Goal: Information Seeking & Learning: Find contact information

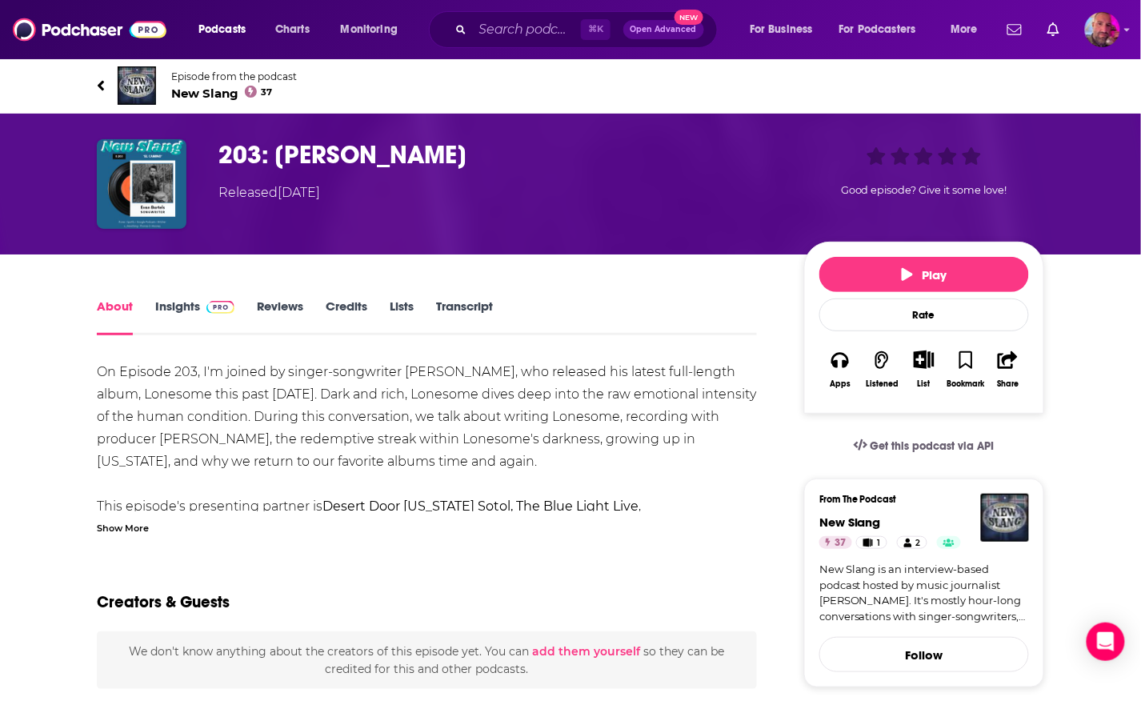
click at [98, 92] on icon at bounding box center [101, 86] width 8 height 16
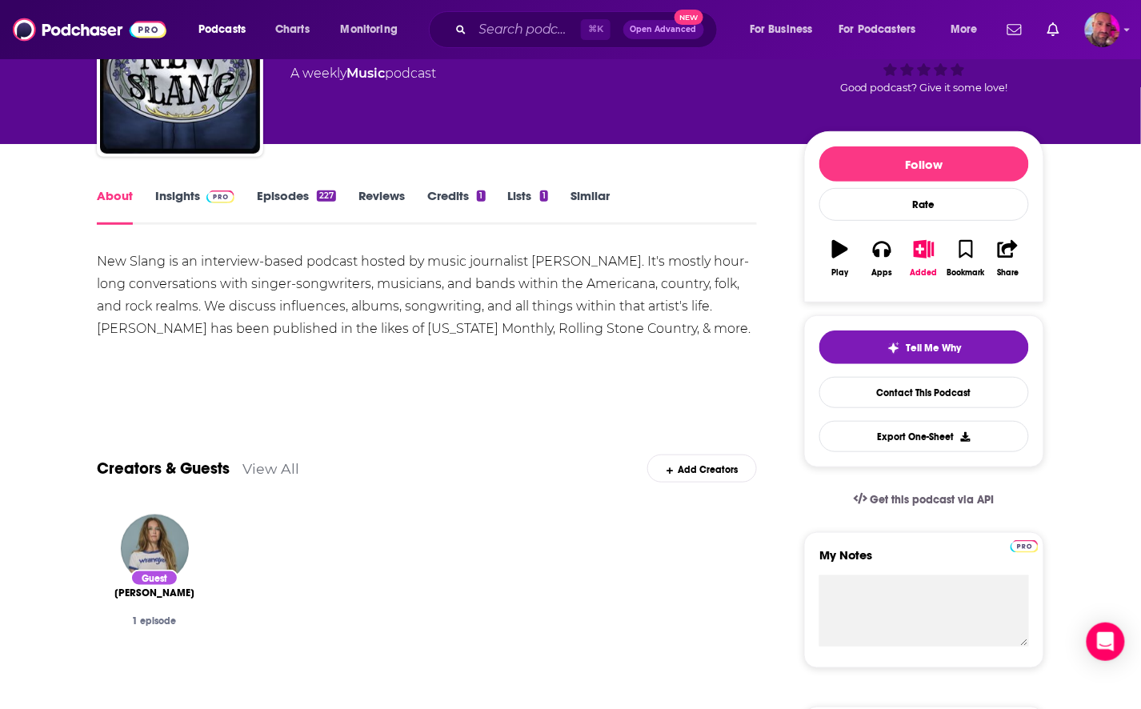
scroll to position [110, 0]
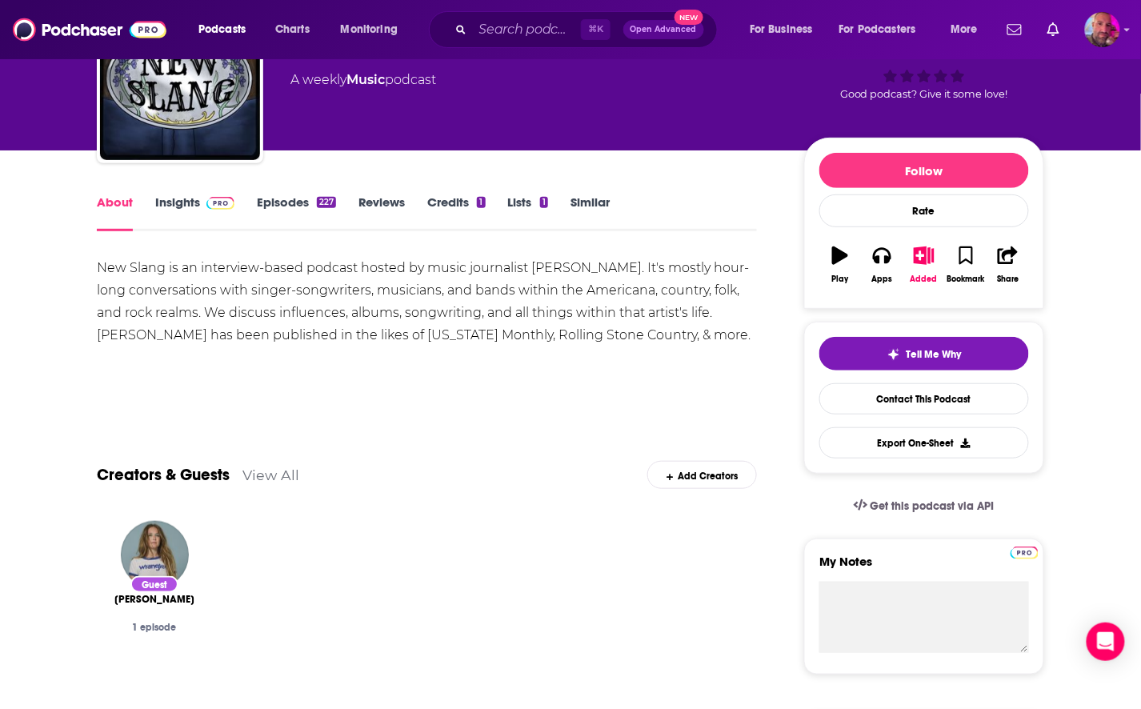
click at [873, 147] on div "Follow Rate Play Apps Added Bookmark Share" at bounding box center [924, 223] width 240 height 171
click at [876, 164] on button "Follow" at bounding box center [925, 170] width 210 height 35
click at [846, 255] on icon "button" at bounding box center [840, 256] width 16 height 18
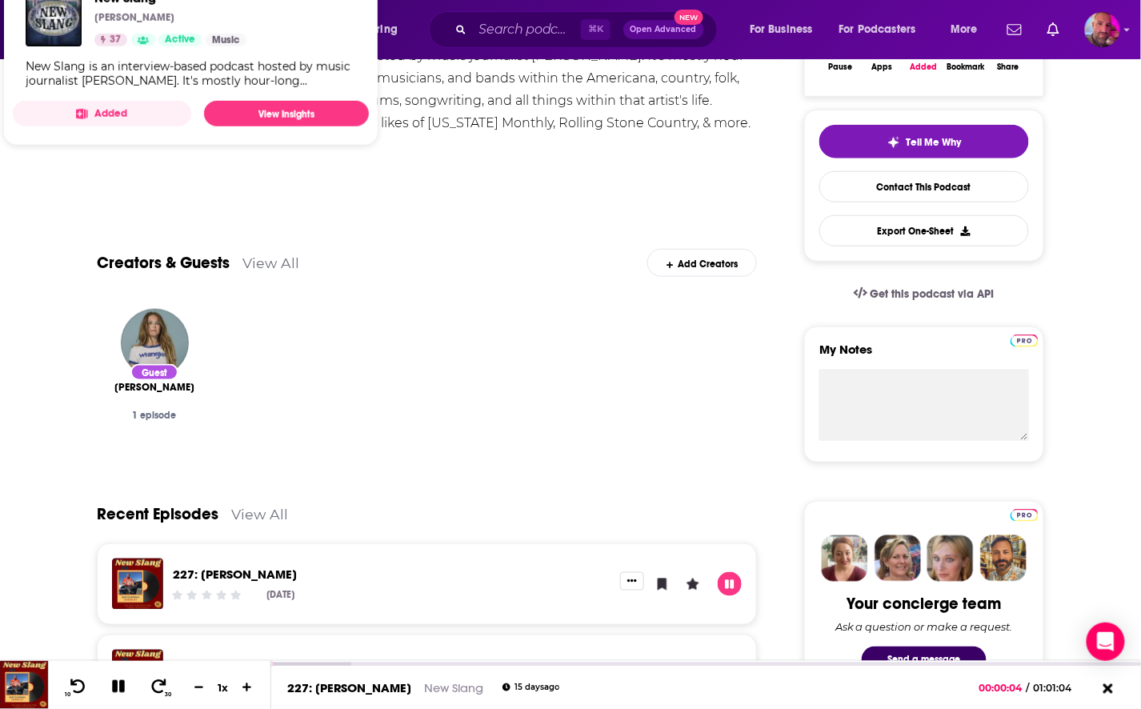
scroll to position [323, 0]
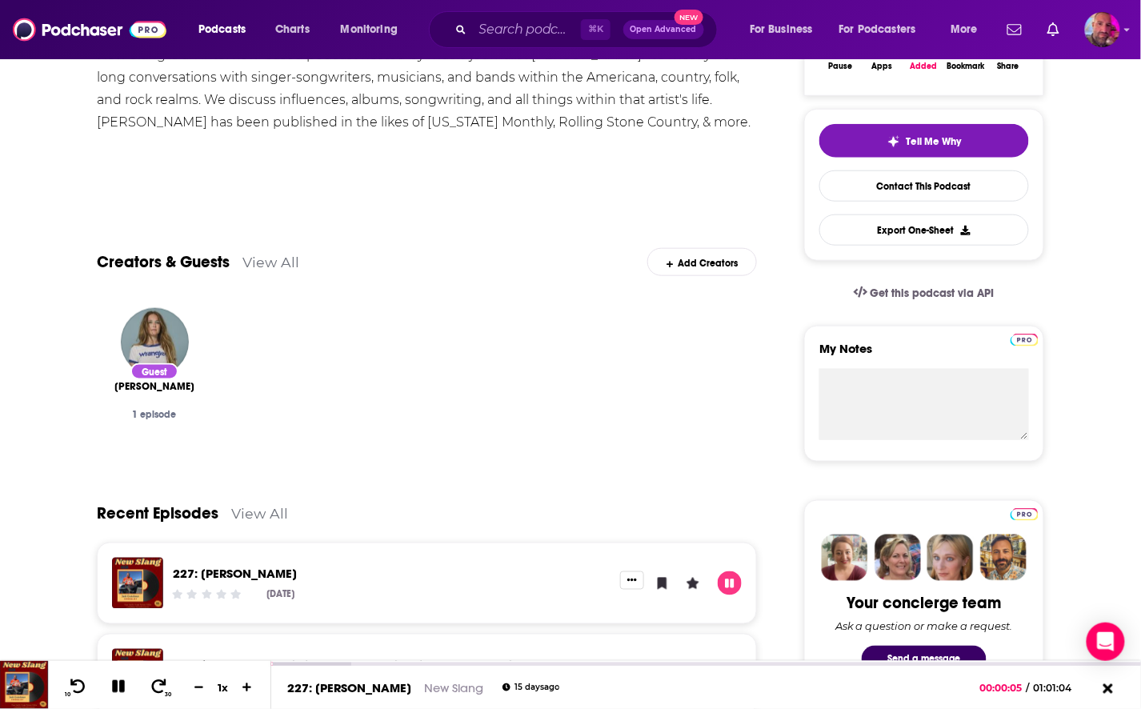
click at [270, 265] on link "View All" at bounding box center [271, 262] width 57 height 17
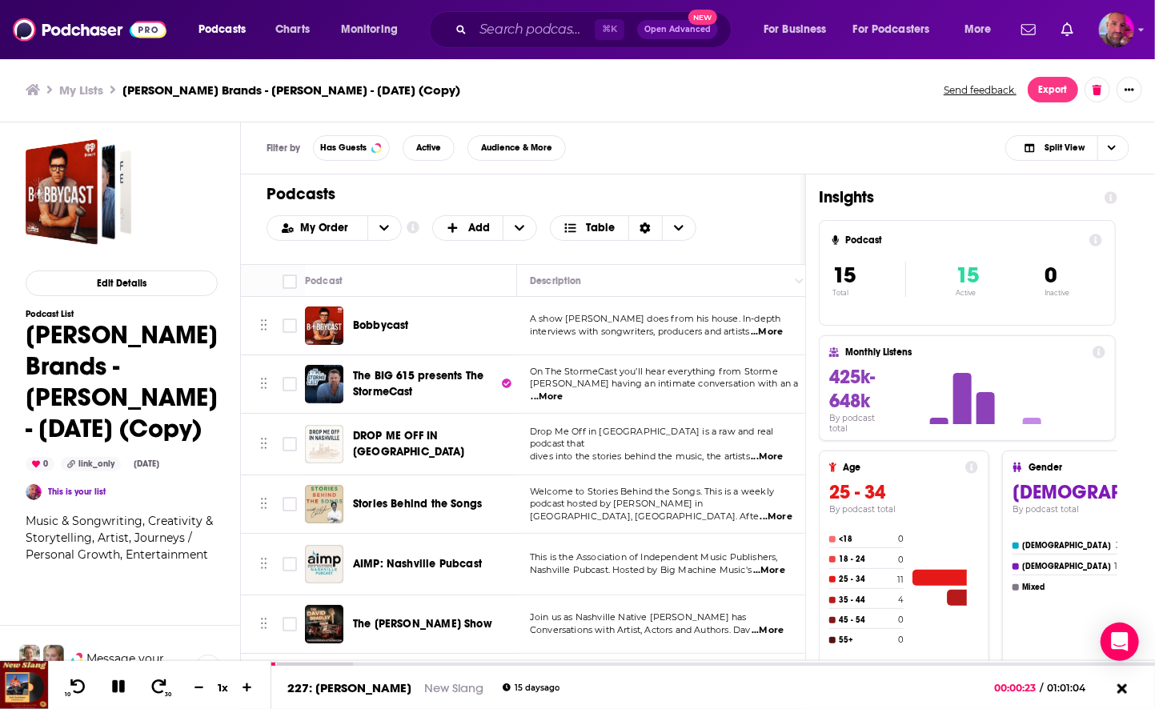
scroll to position [480, 0]
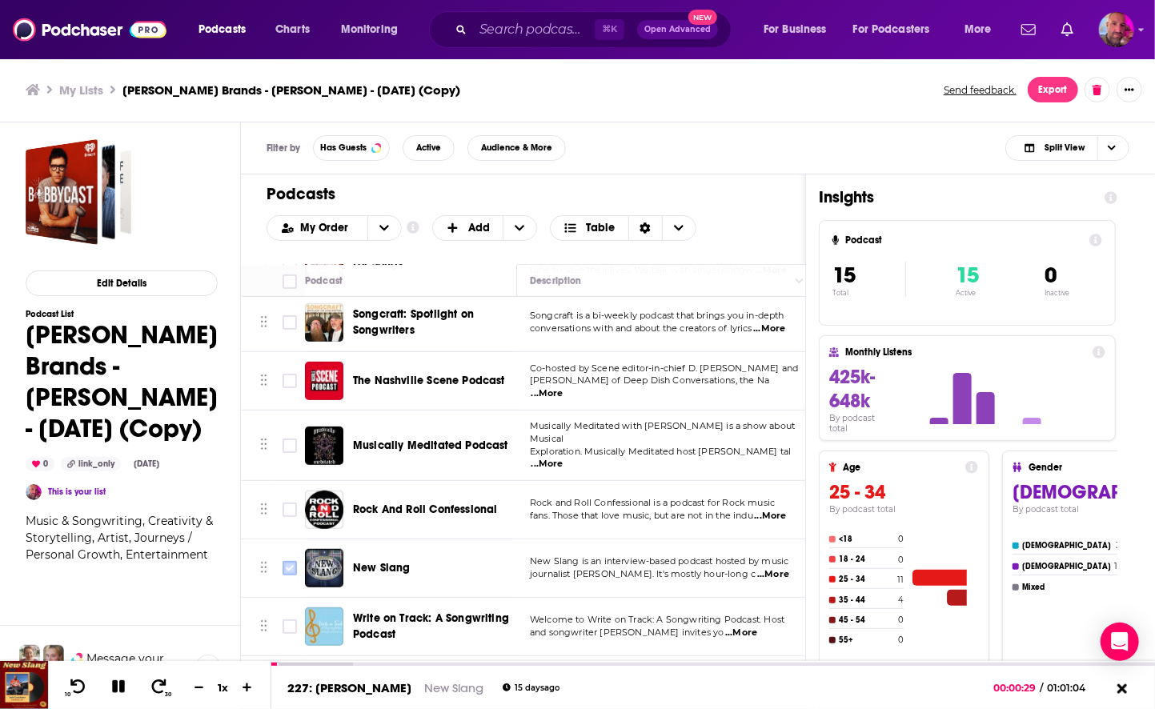
click at [285, 561] on input "Toggle select row" at bounding box center [290, 568] width 14 height 14
checkbox input "true"
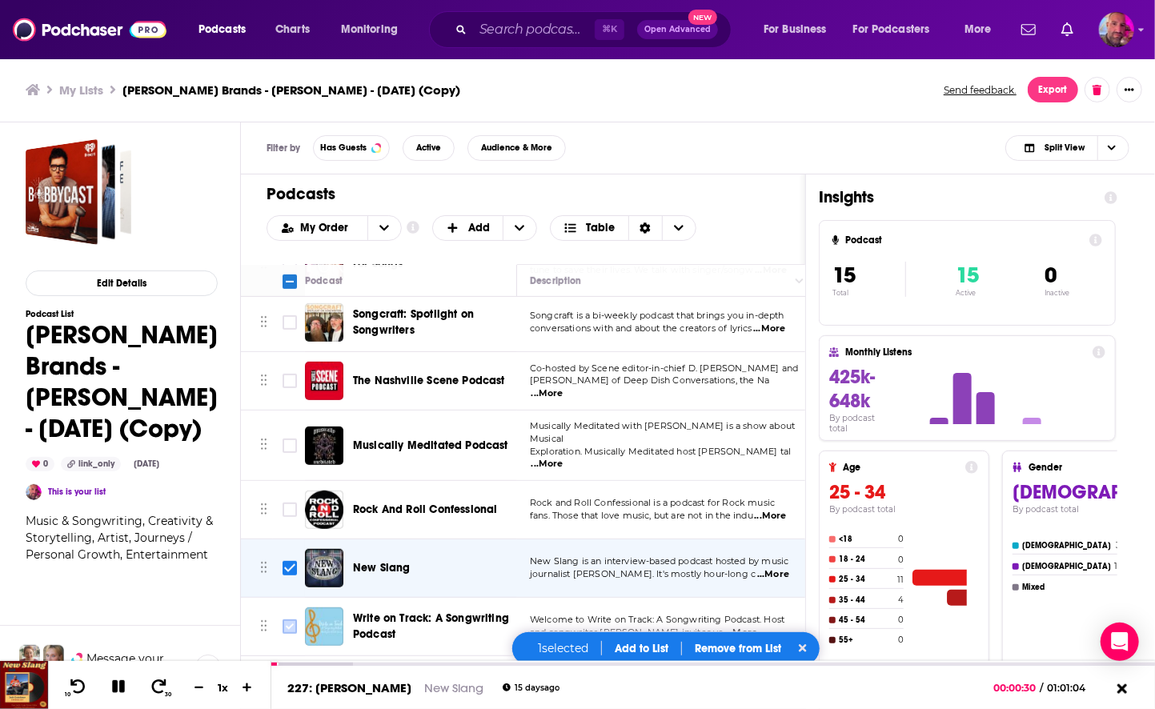
click at [287, 619] on input "Toggle select row" at bounding box center [290, 626] width 14 height 14
checkbox input "true"
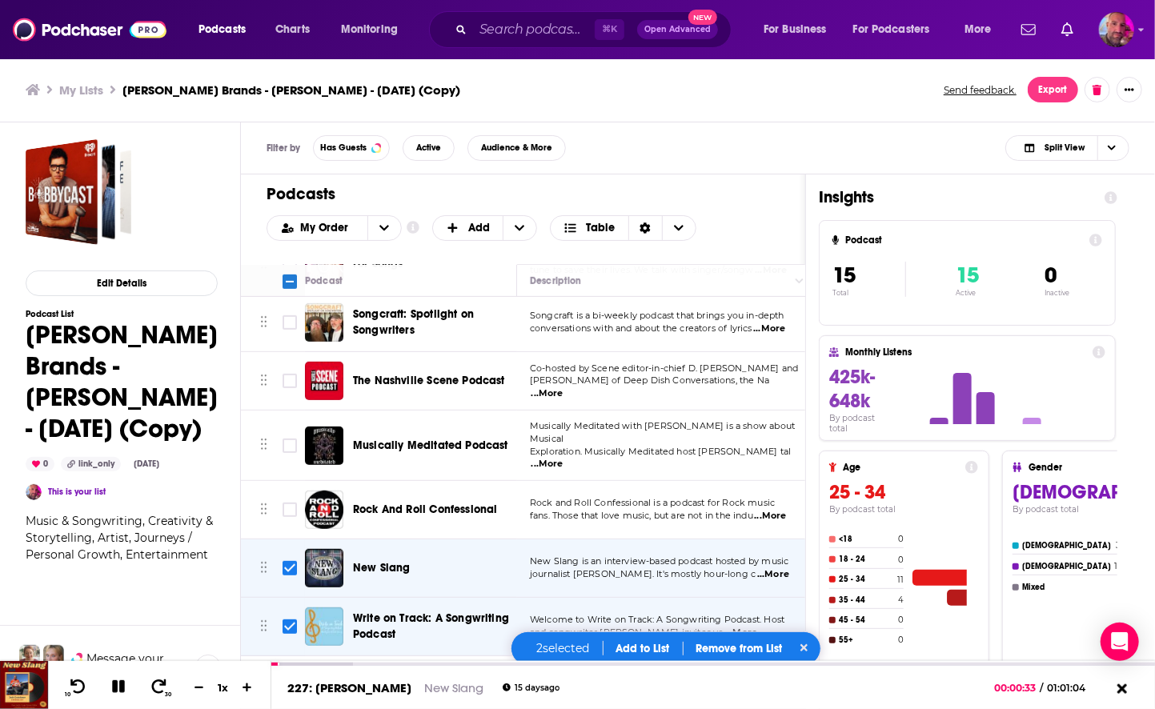
click at [291, 678] on input "Toggle select row" at bounding box center [290, 685] width 14 height 14
checkbox input "true"
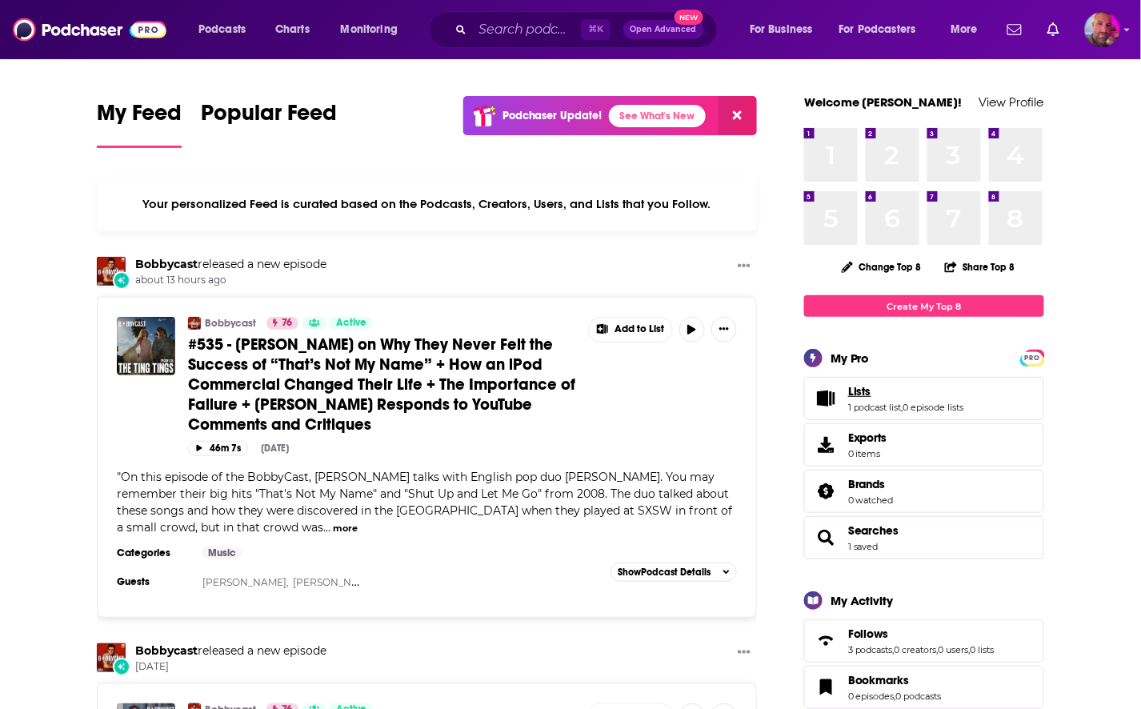
click at [868, 387] on span "Lists" at bounding box center [859, 391] width 23 height 14
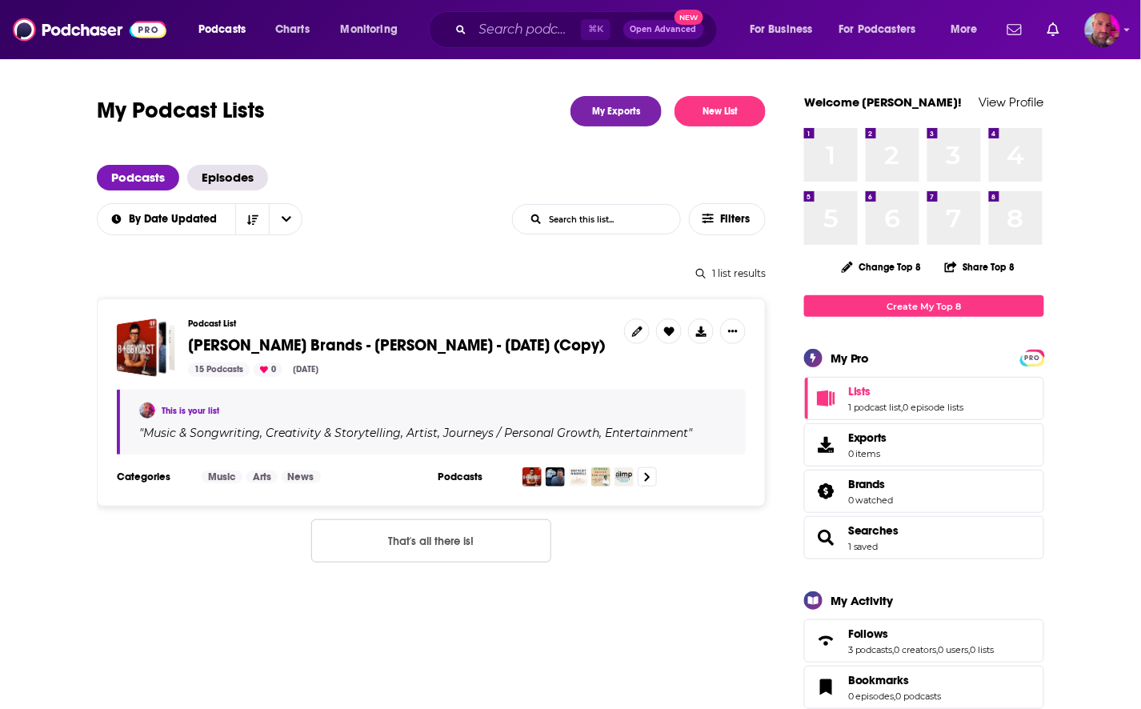
click at [537, 343] on span "[PERSON_NAME] Brands - [PERSON_NAME] - [DATE] (Copy)" at bounding box center [396, 345] width 417 height 20
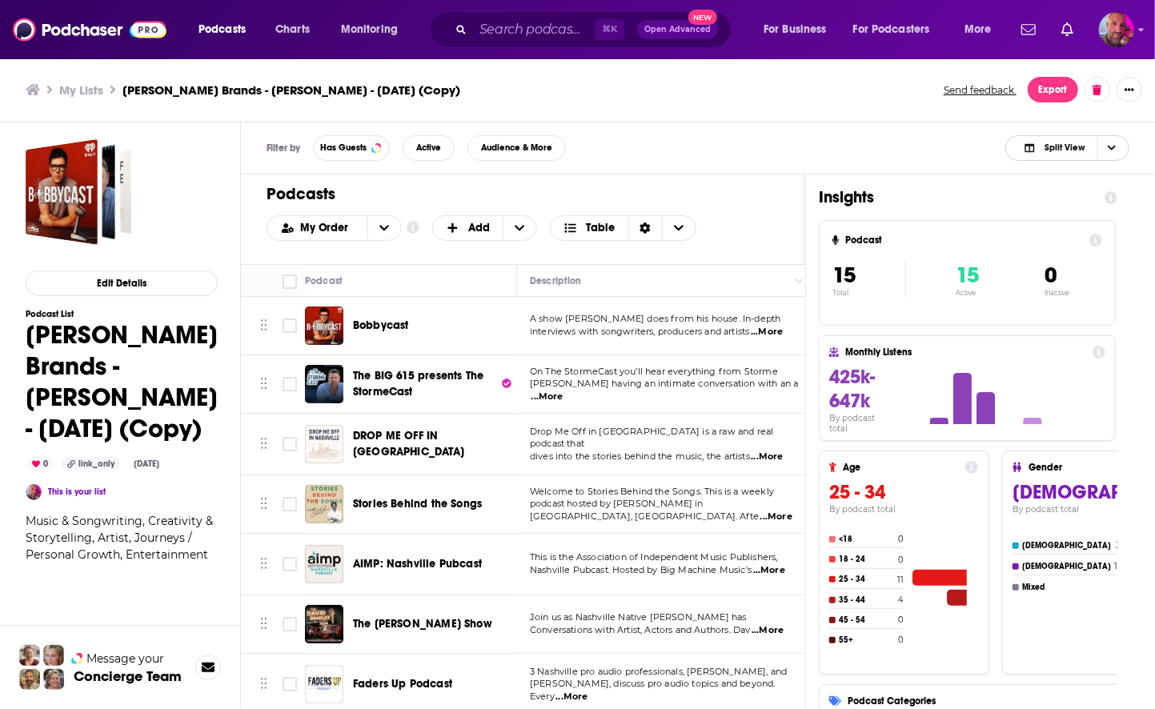
click at [1114, 145] on icon "Choose View" at bounding box center [1112, 147] width 8 height 9
click at [1080, 202] on span "Podcast Only" at bounding box center [1076, 201] width 79 height 9
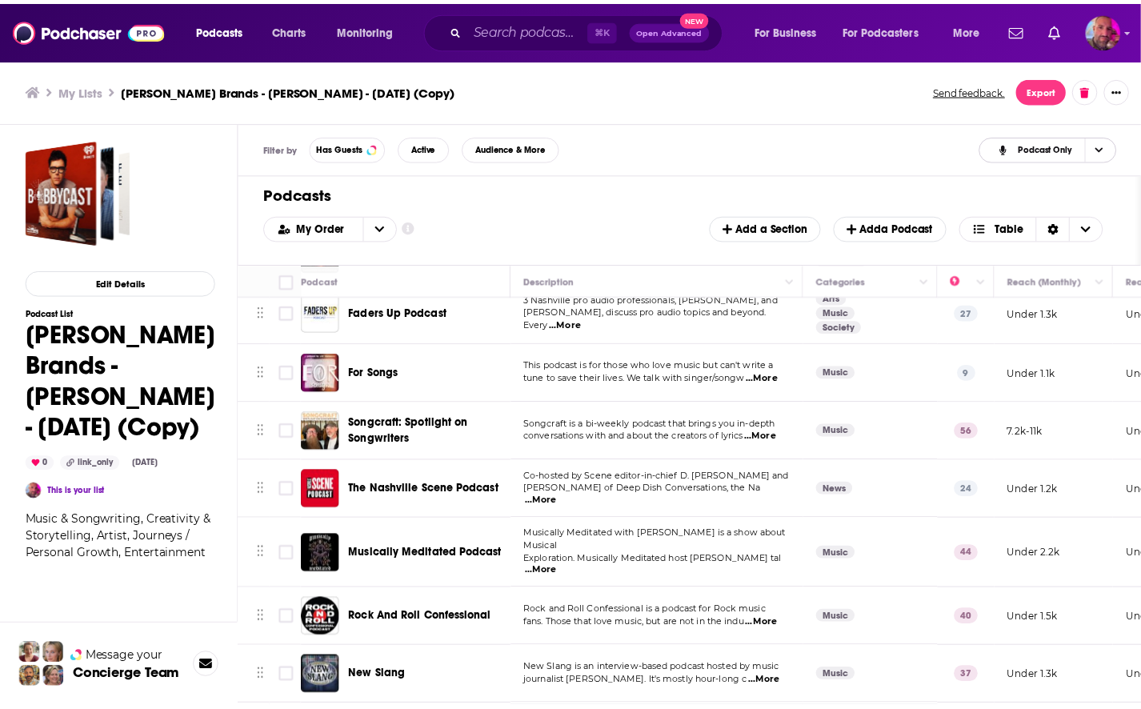
scroll to position [480, 0]
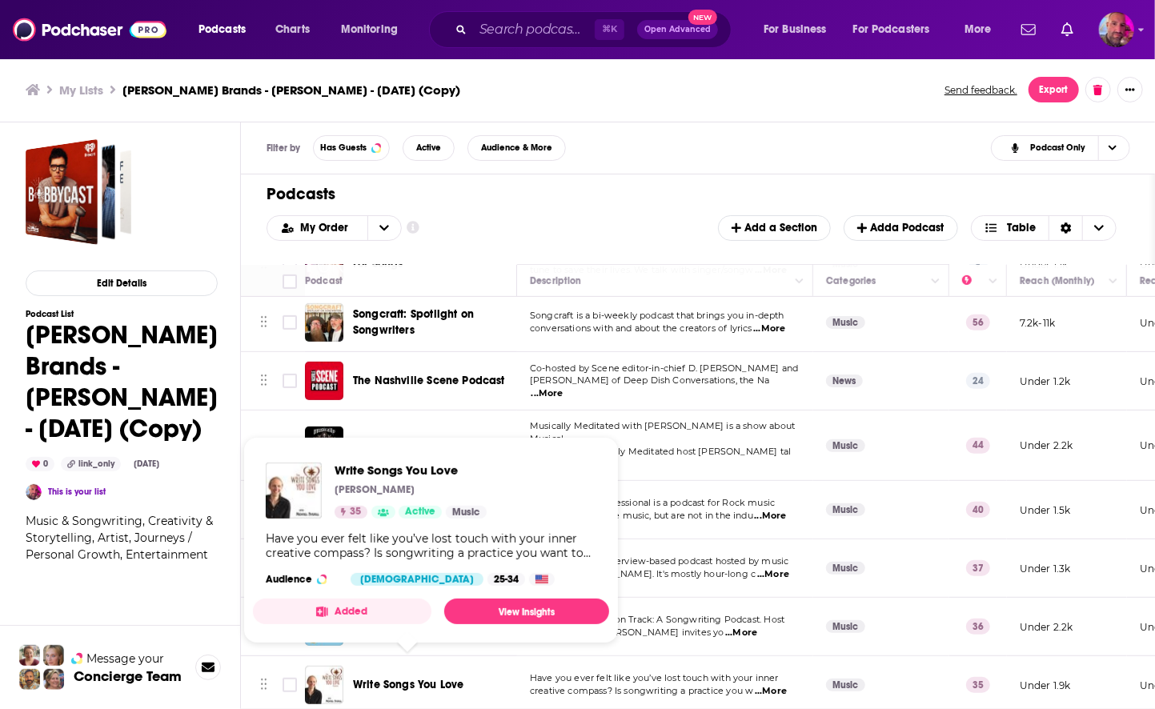
click at [421, 678] on span "Write Songs You Love" at bounding box center [408, 685] width 110 height 14
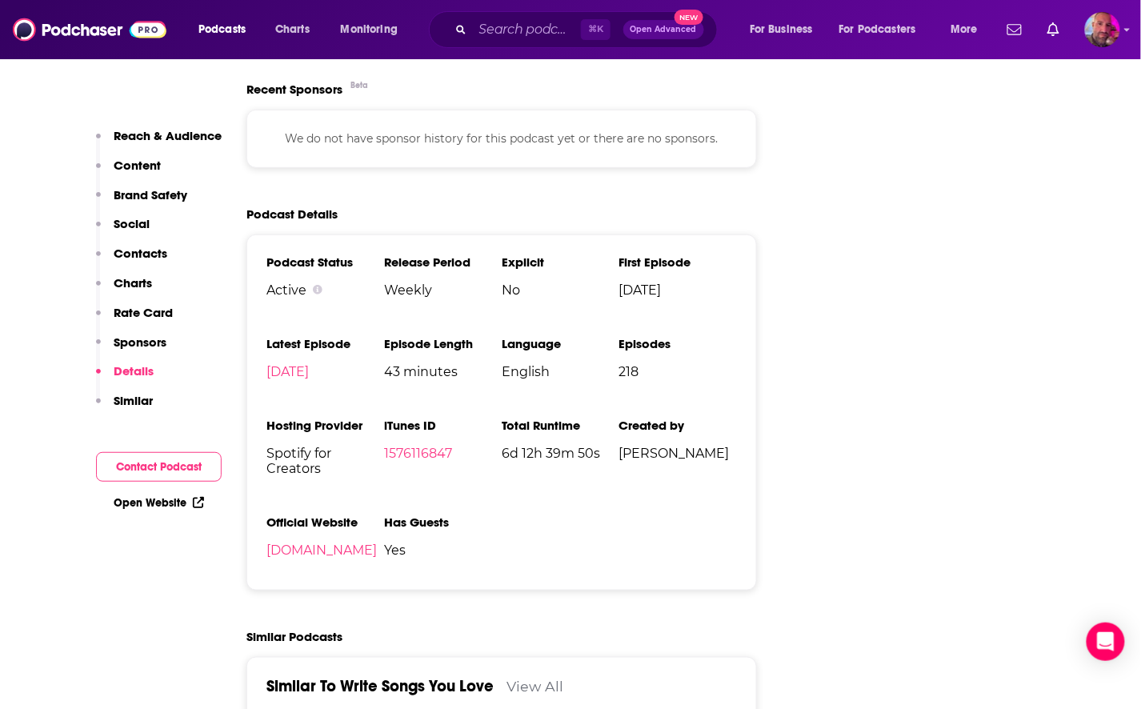
scroll to position [1898, 0]
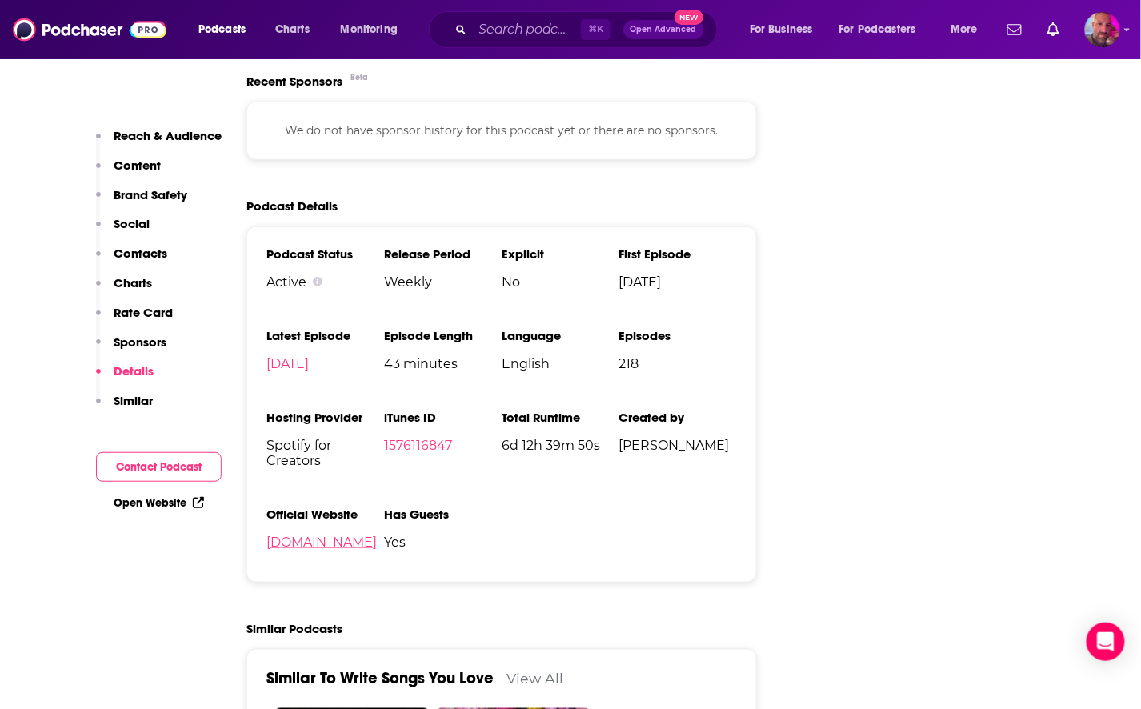
click at [371, 535] on link "[DOMAIN_NAME]" at bounding box center [322, 542] width 110 height 15
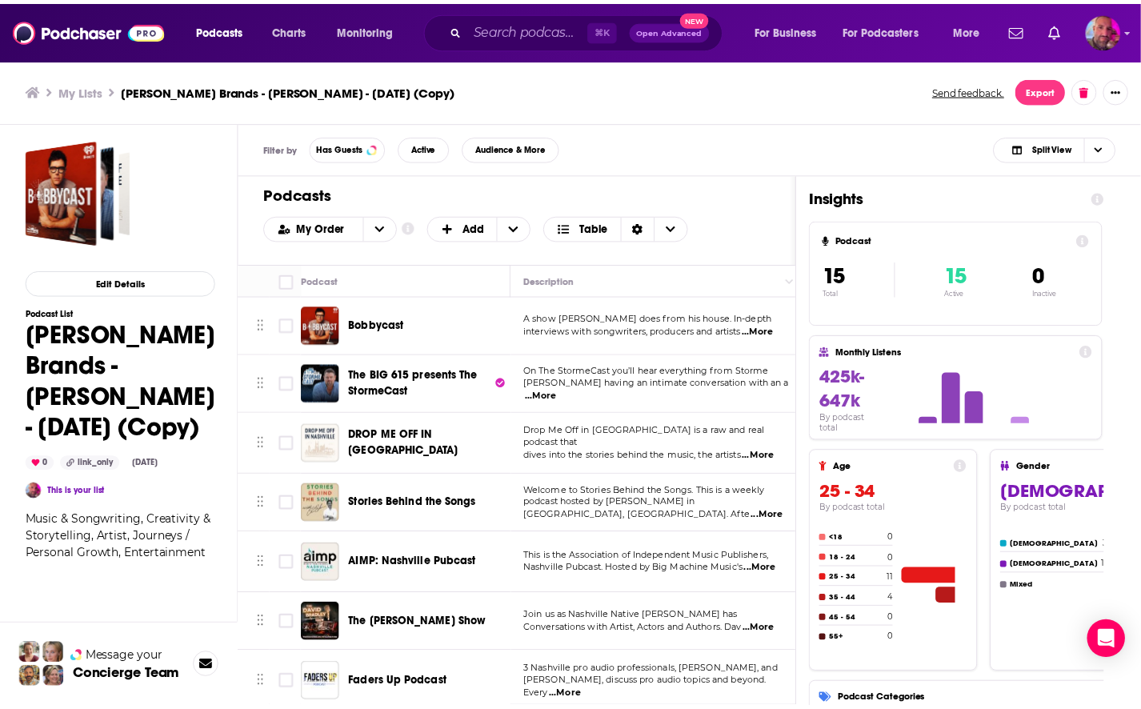
scroll to position [480, 0]
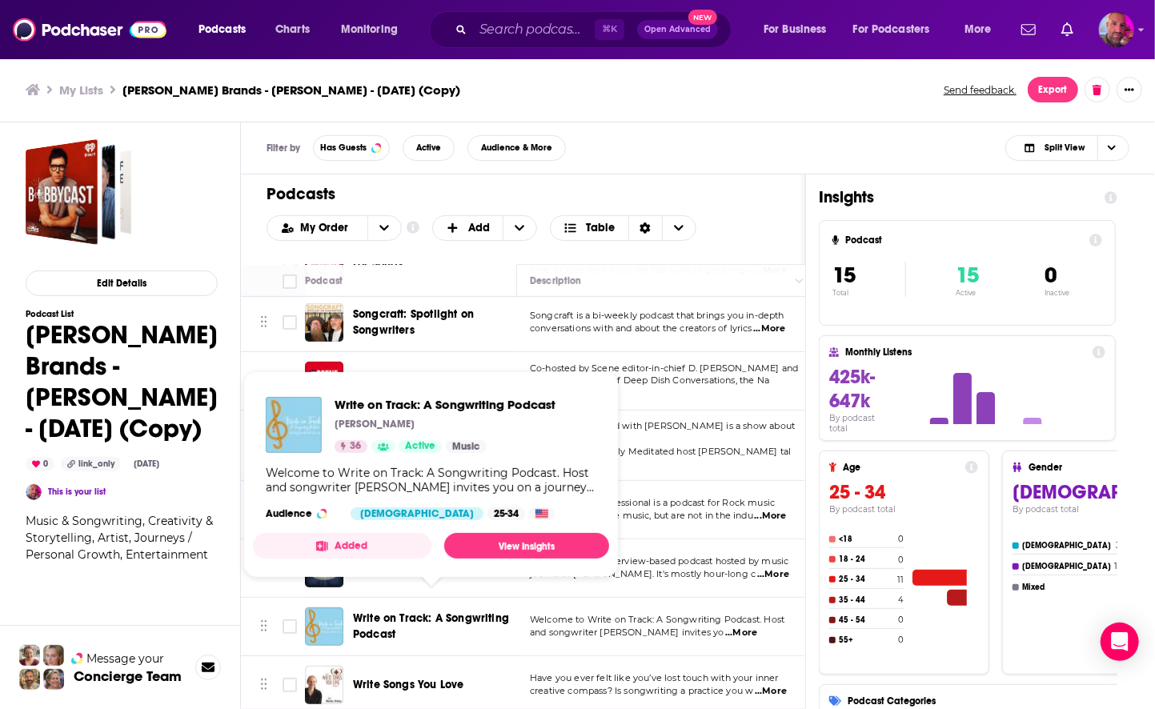
click at [399, 611] on span "Write on Track: A Songwriting Podcast" at bounding box center [431, 626] width 156 height 30
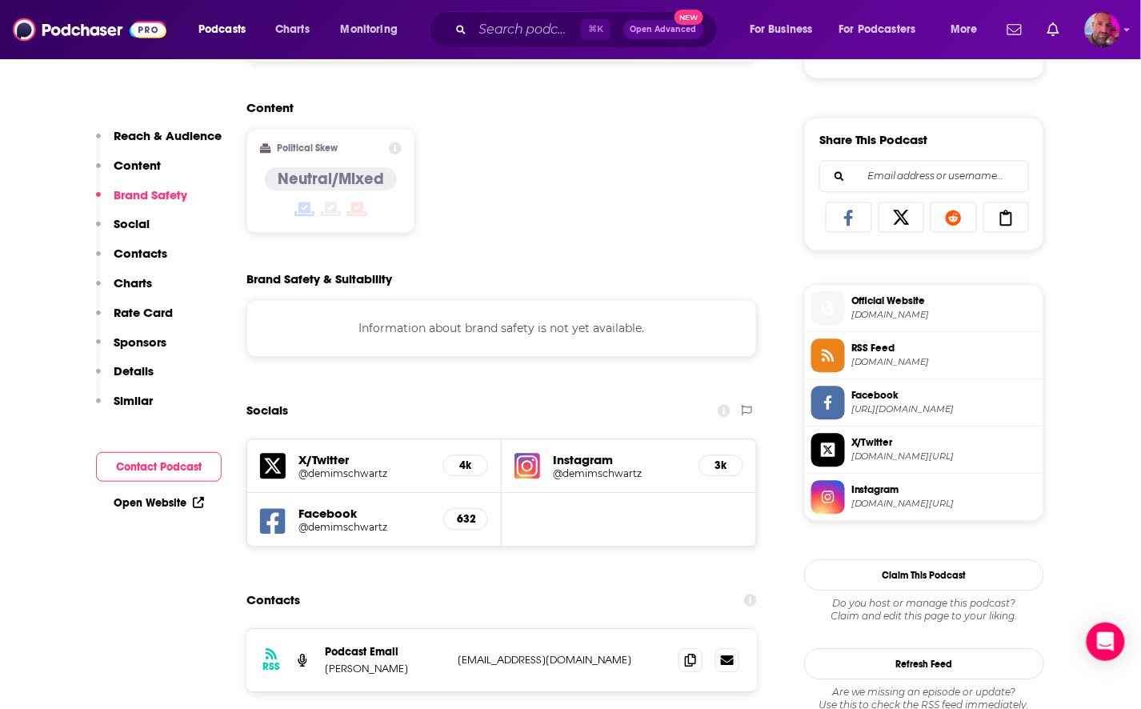
scroll to position [952, 0]
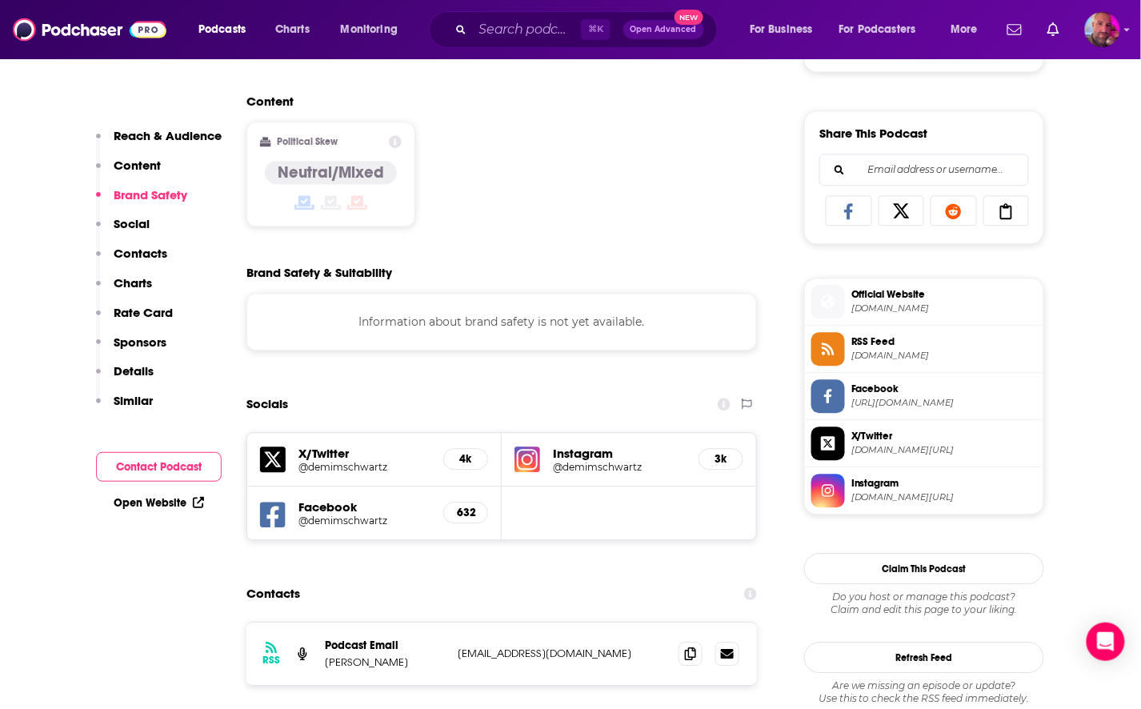
click at [582, 449] on h5 "Instagram" at bounding box center [619, 453] width 133 height 15
click at [617, 463] on h5 "@demimschwartz" at bounding box center [619, 467] width 133 height 12
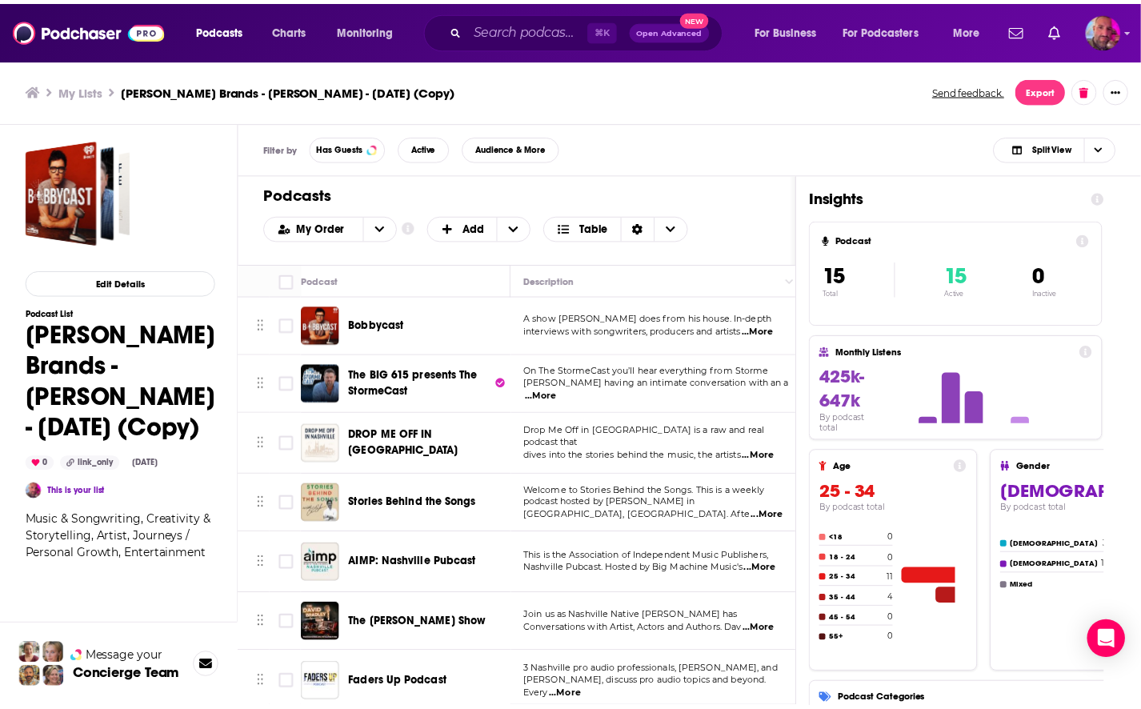
scroll to position [480, 0]
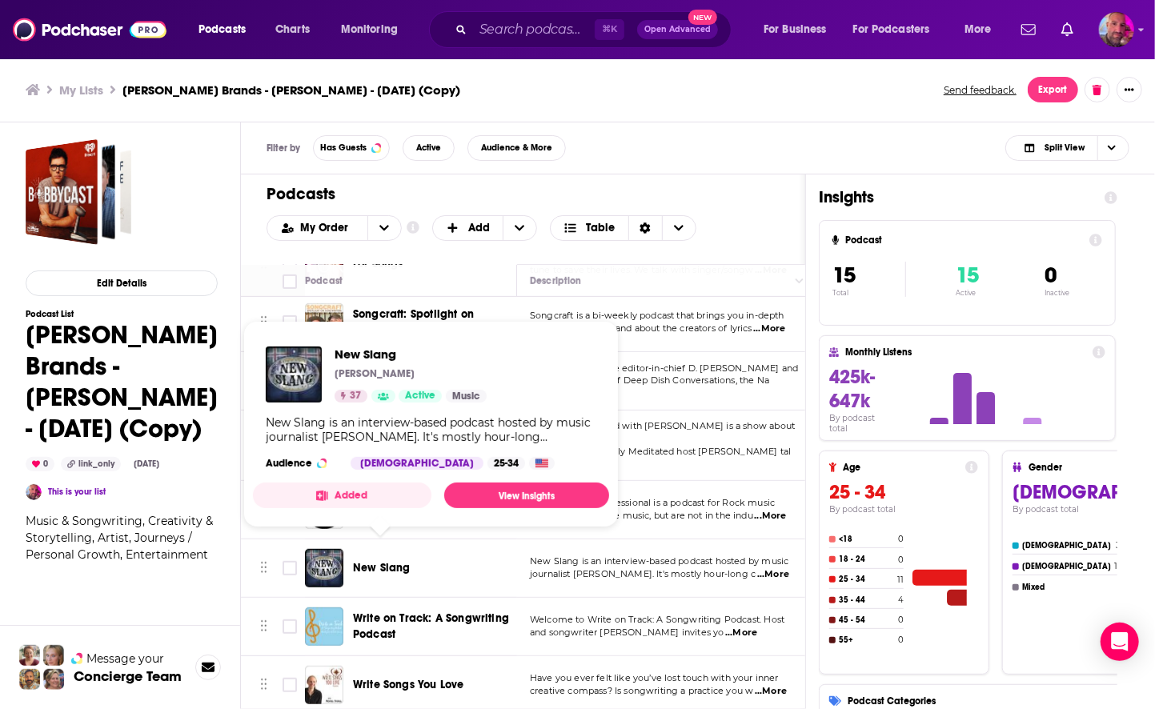
click at [383, 561] on span "New Slang" at bounding box center [382, 568] width 58 height 14
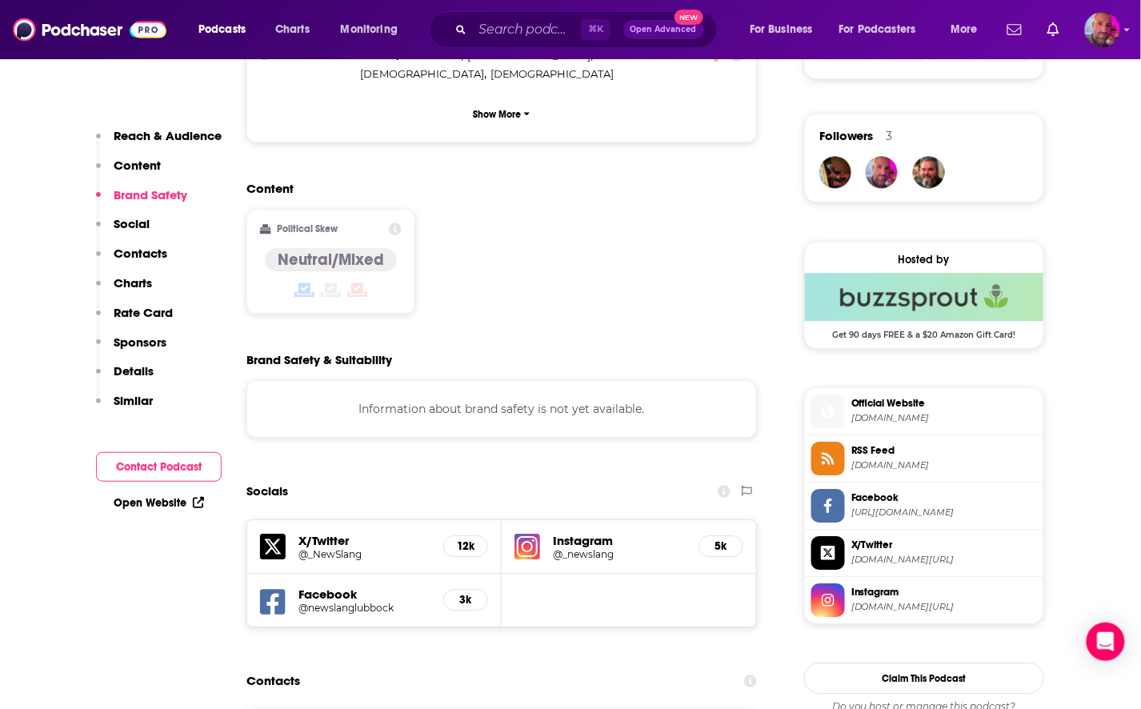
scroll to position [1209, 0]
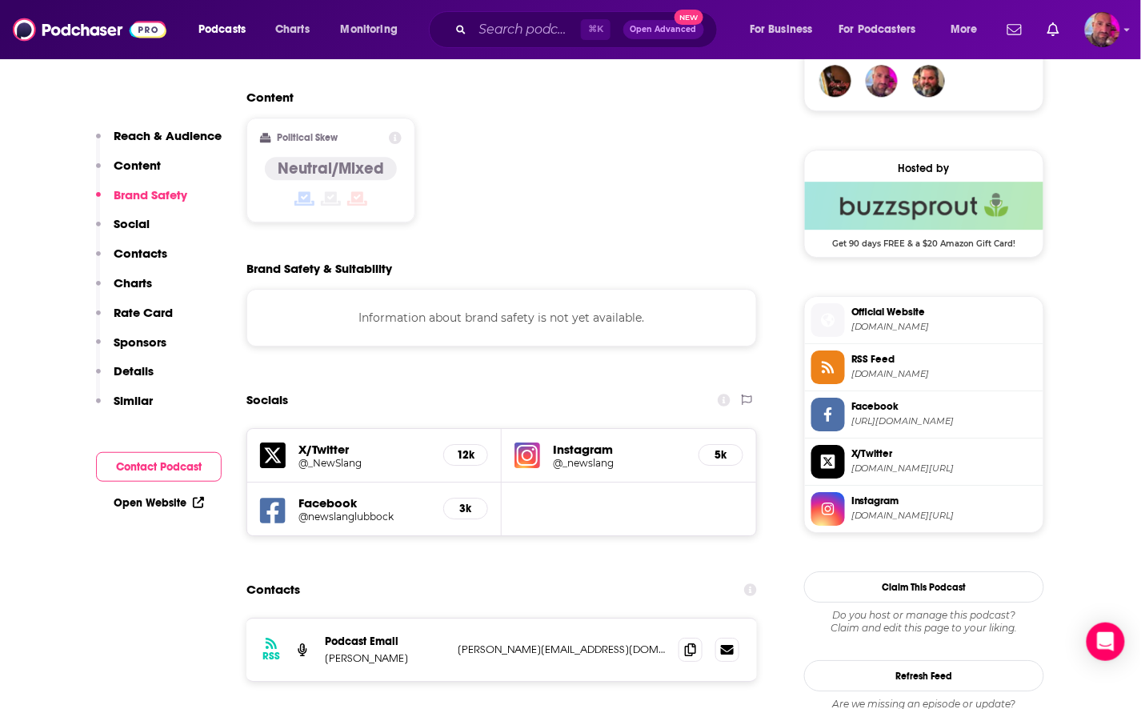
click at [530, 443] on img at bounding box center [528, 456] width 26 height 26
